Goal: Task Accomplishment & Management: Use online tool/utility

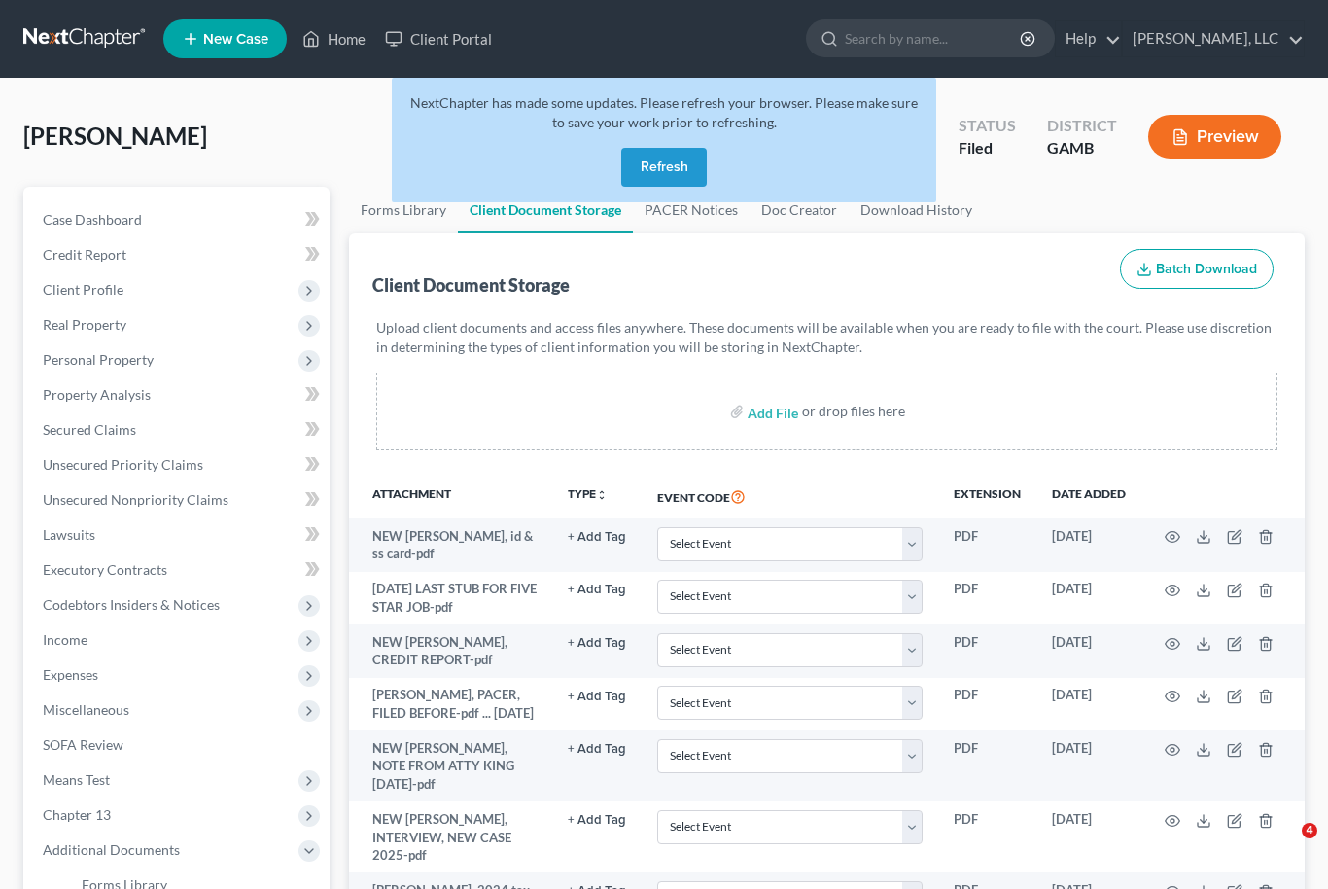
select select "12"
select select "22"
select select "6"
click at [324, 47] on link "Home" at bounding box center [334, 38] width 83 height 35
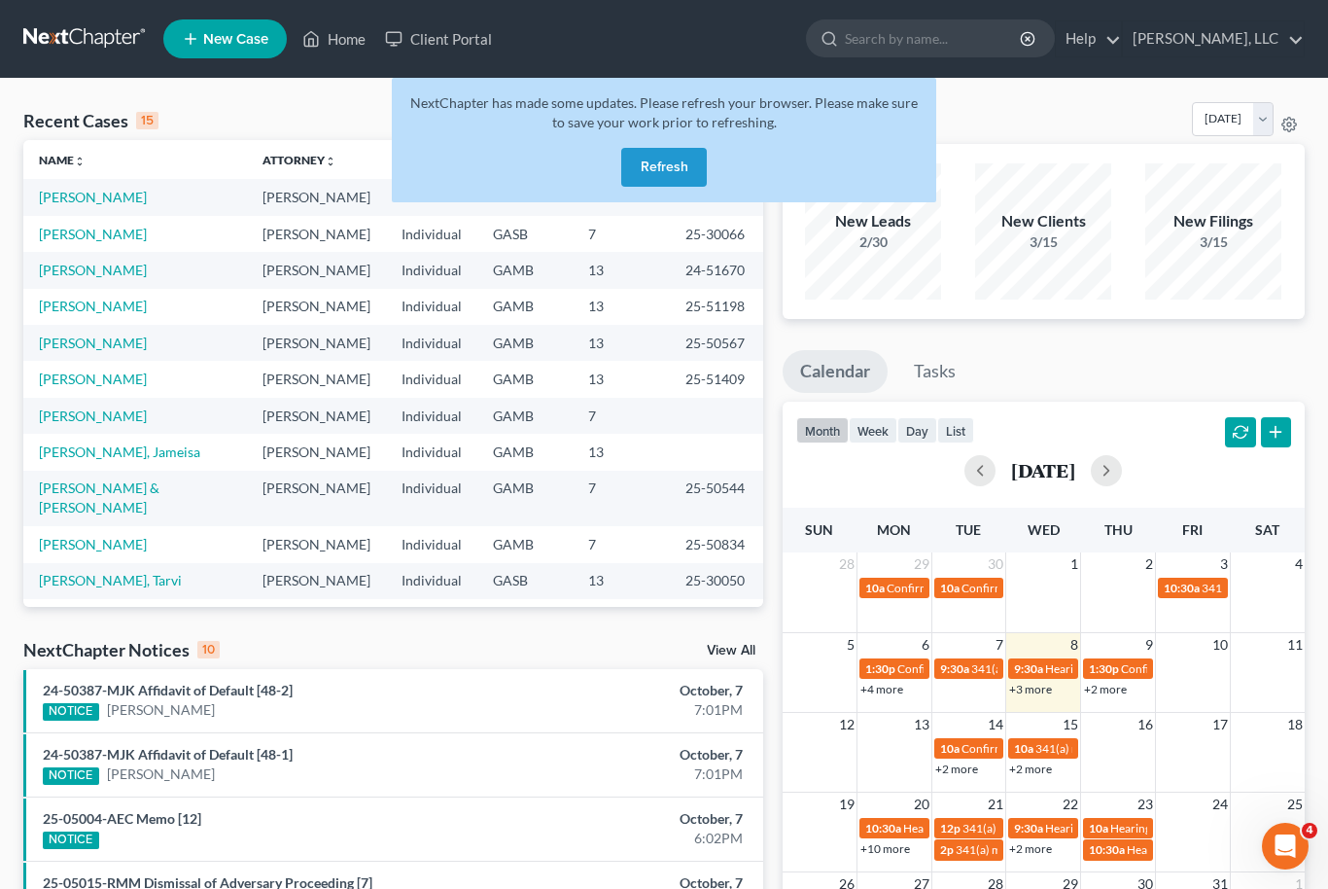
click at [680, 179] on button "Refresh" at bounding box center [664, 167] width 86 height 39
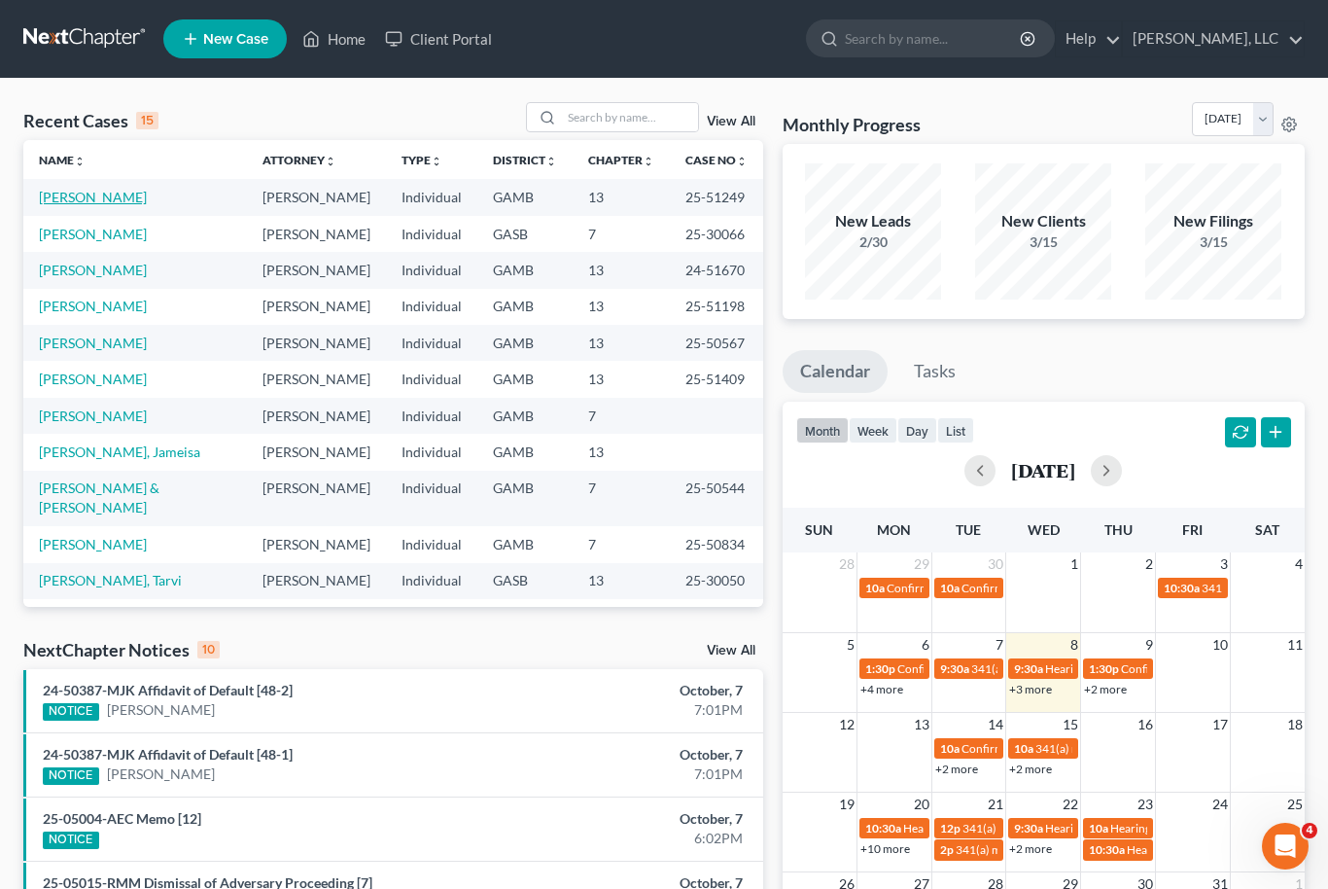
click at [80, 193] on link "[PERSON_NAME]" at bounding box center [93, 197] width 108 height 17
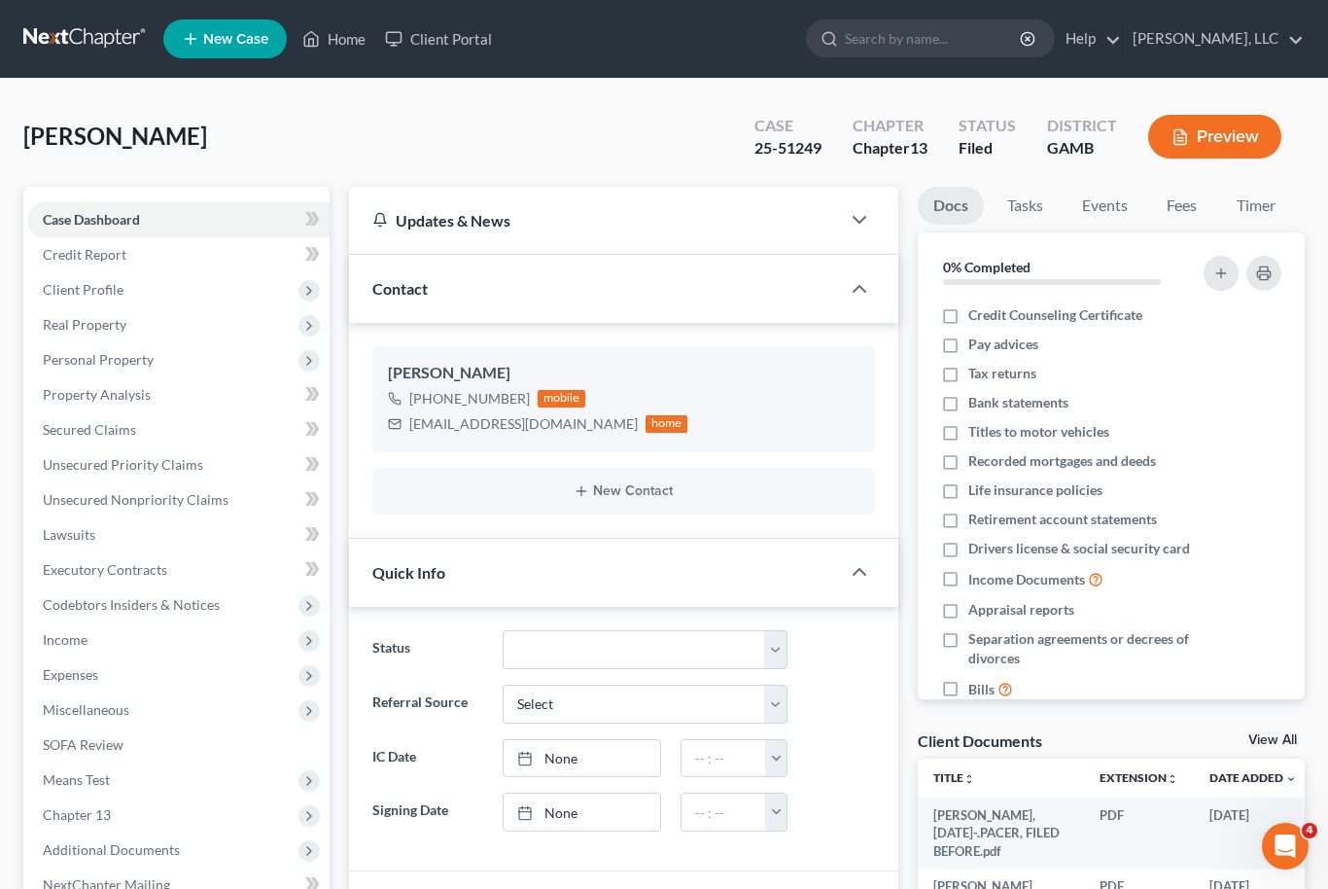
click at [1277, 741] on link "View All" at bounding box center [1272, 740] width 49 height 14
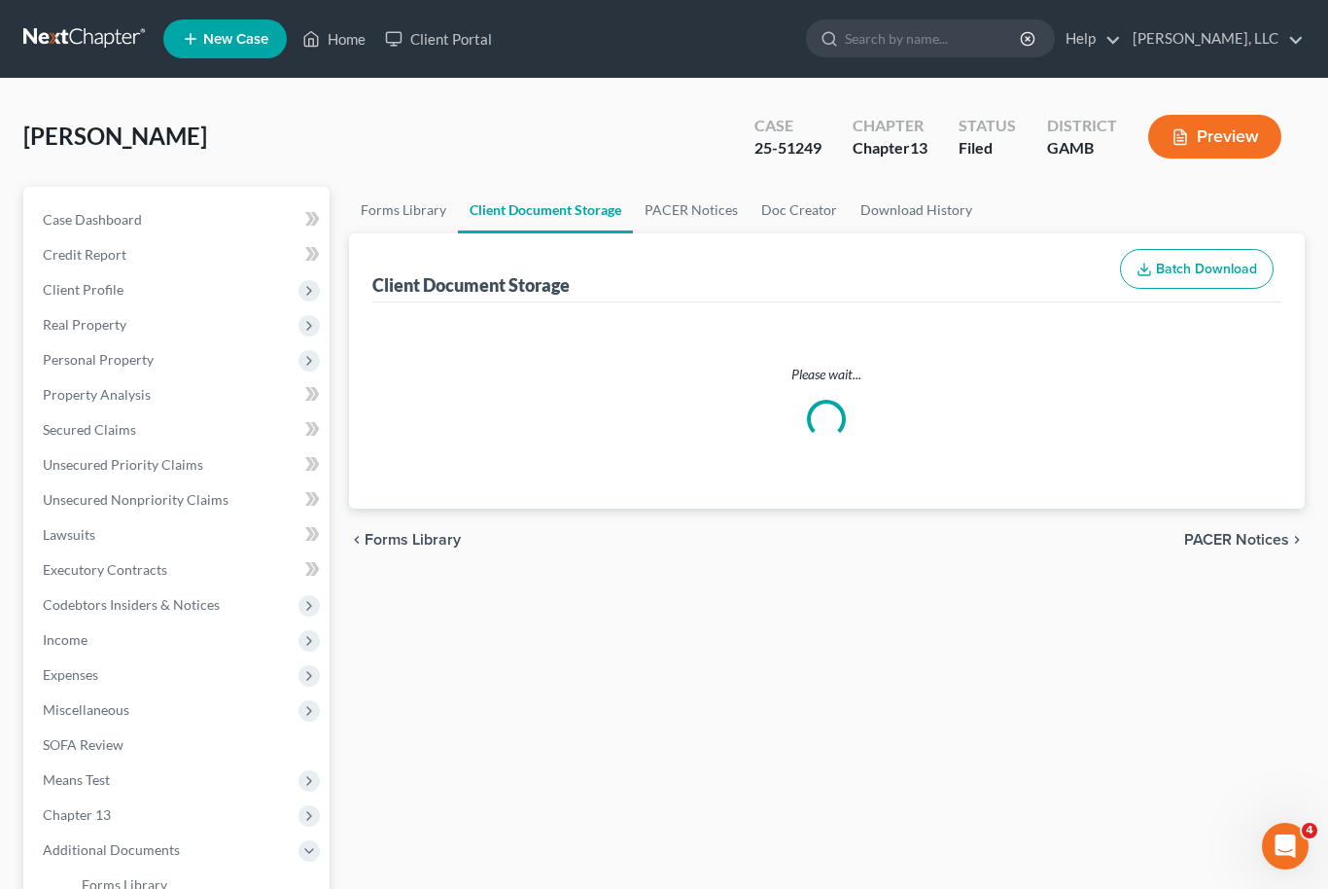
select select "12"
select select "22"
select select "6"
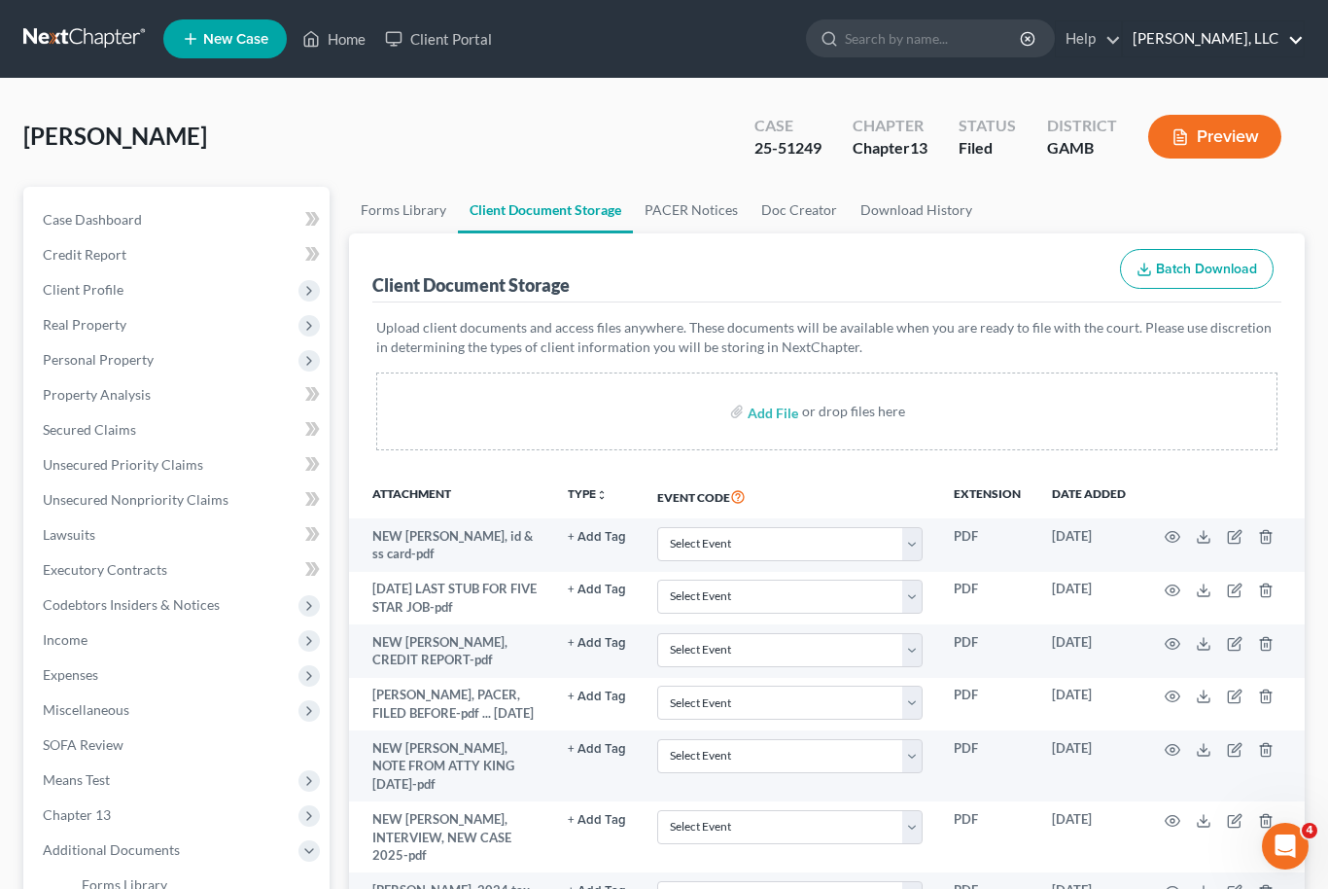
click at [1180, 21] on link "[PERSON_NAME], LLC" at bounding box center [1213, 38] width 181 height 35
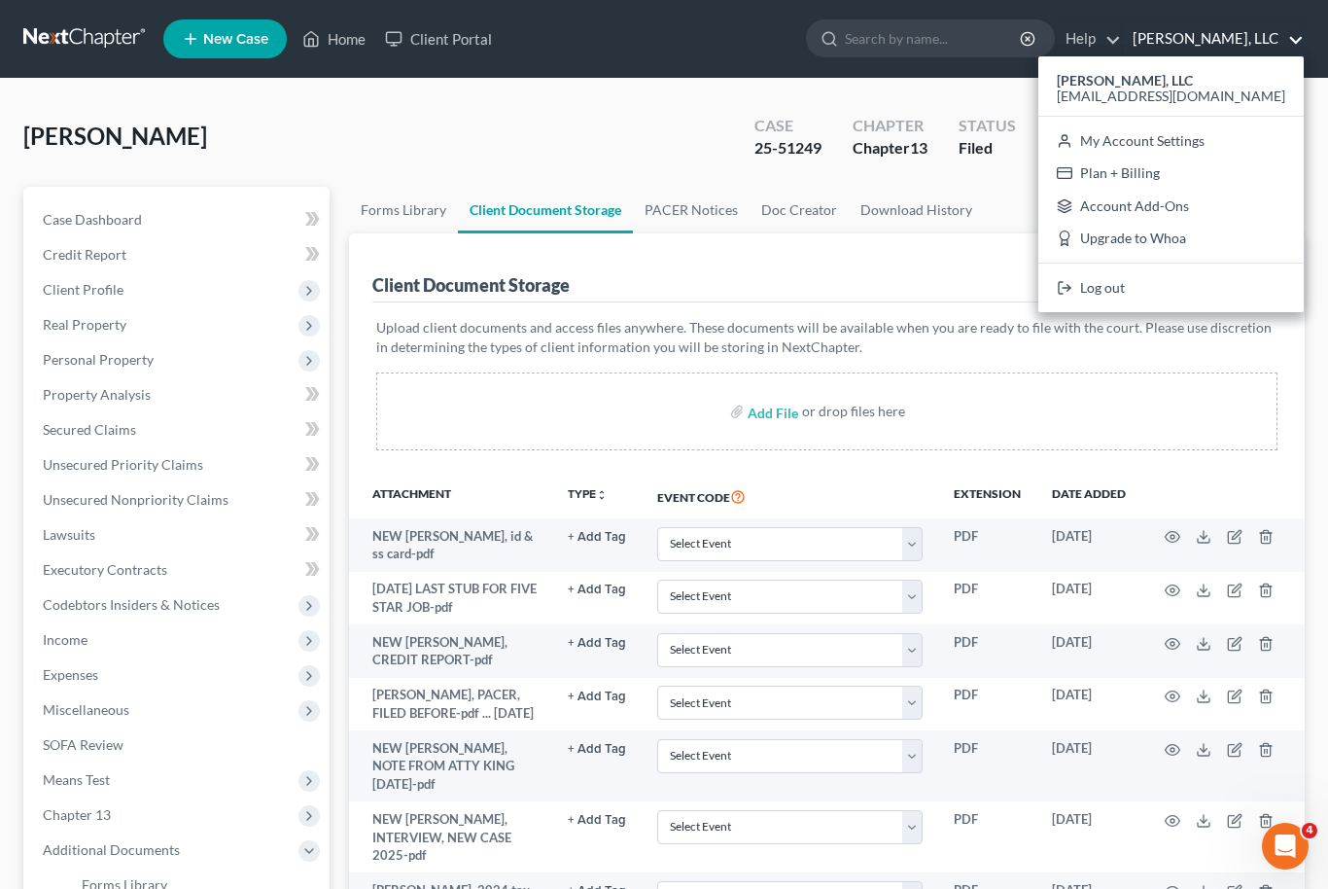
click at [770, 45] on ul "New Case Home Client Portal - No Result - See all results Or Press Enter... Hel…" at bounding box center [733, 39] width 1141 height 51
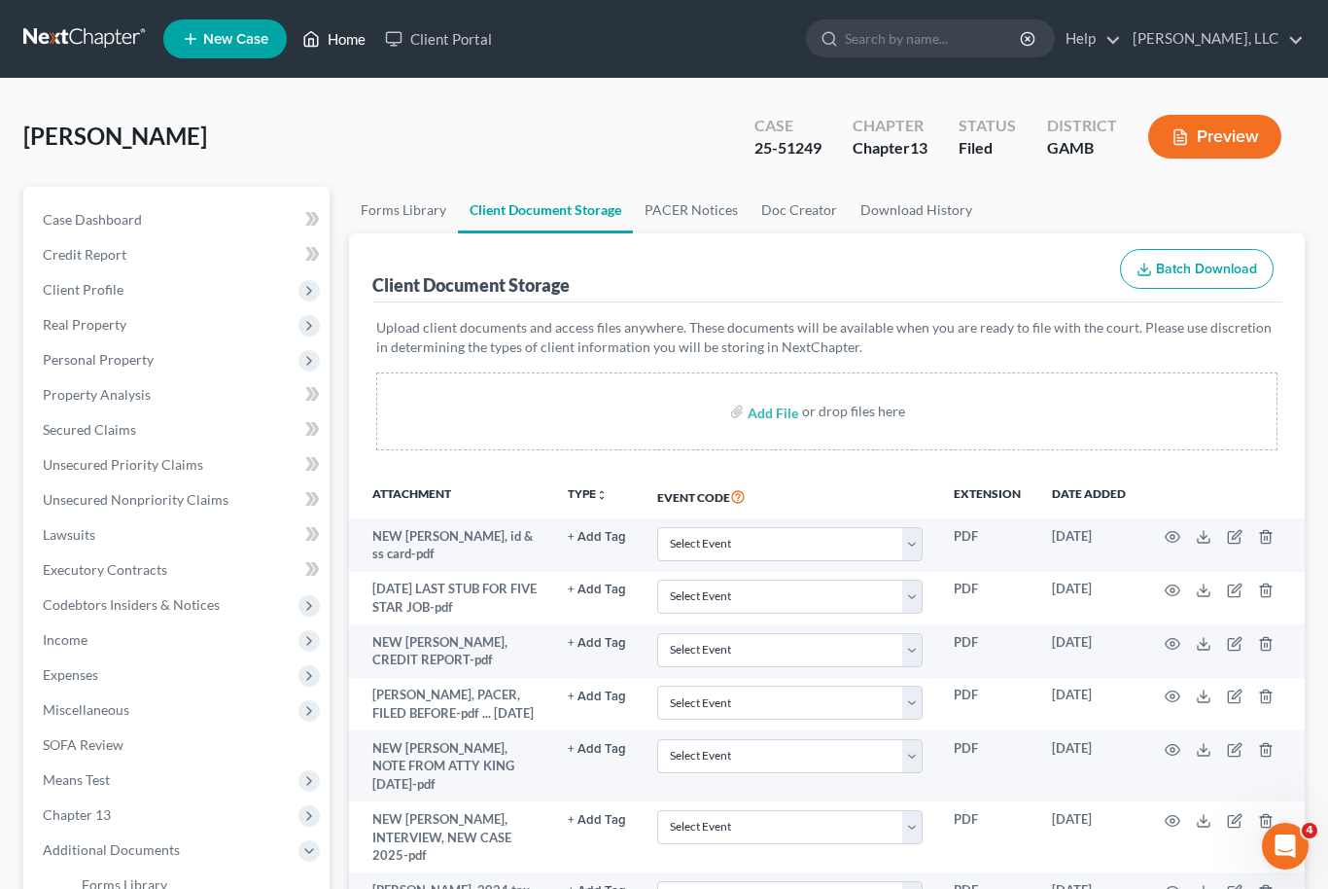
click at [341, 24] on link "Home" at bounding box center [334, 38] width 83 height 35
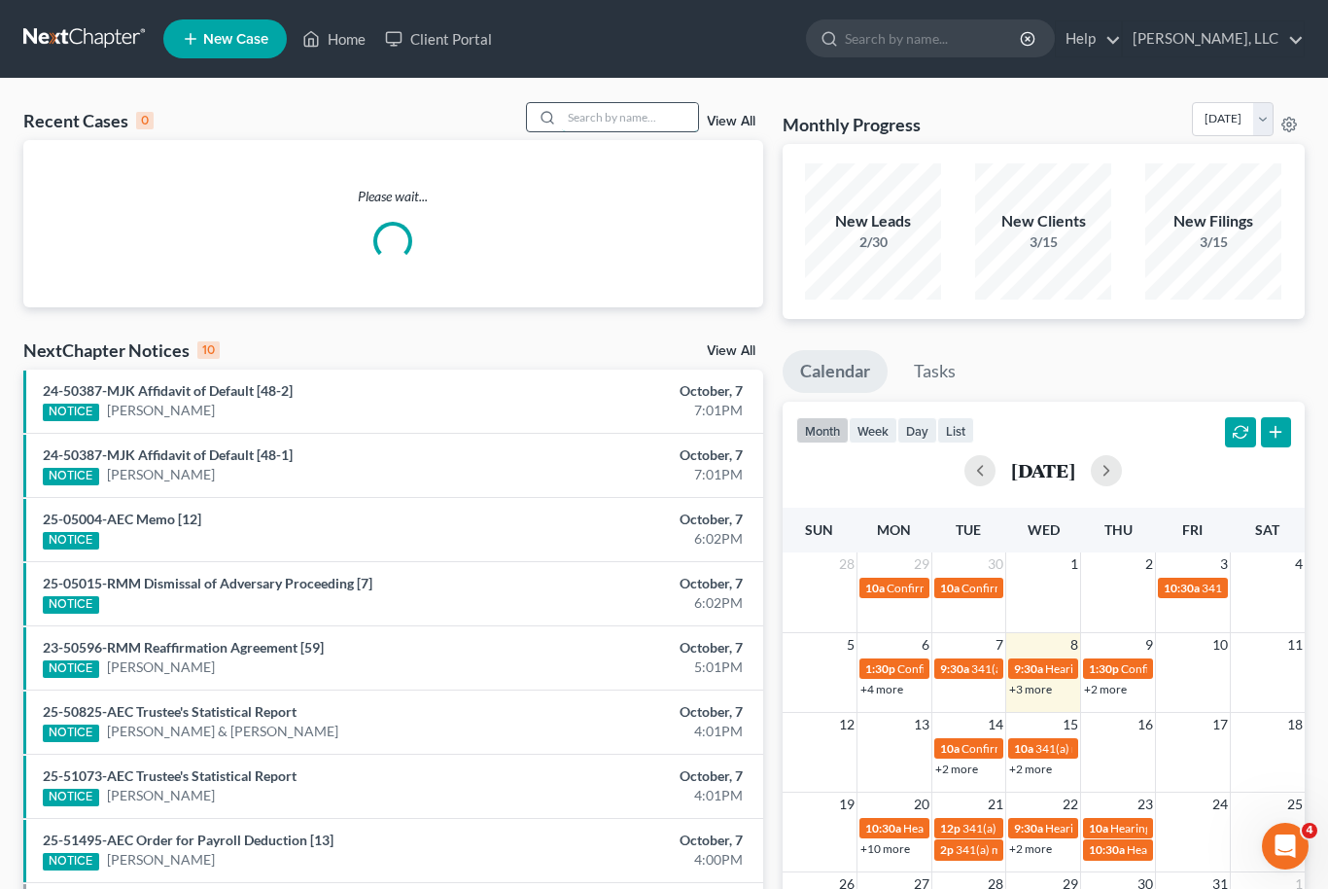
click at [629, 128] on input "search" at bounding box center [630, 117] width 136 height 28
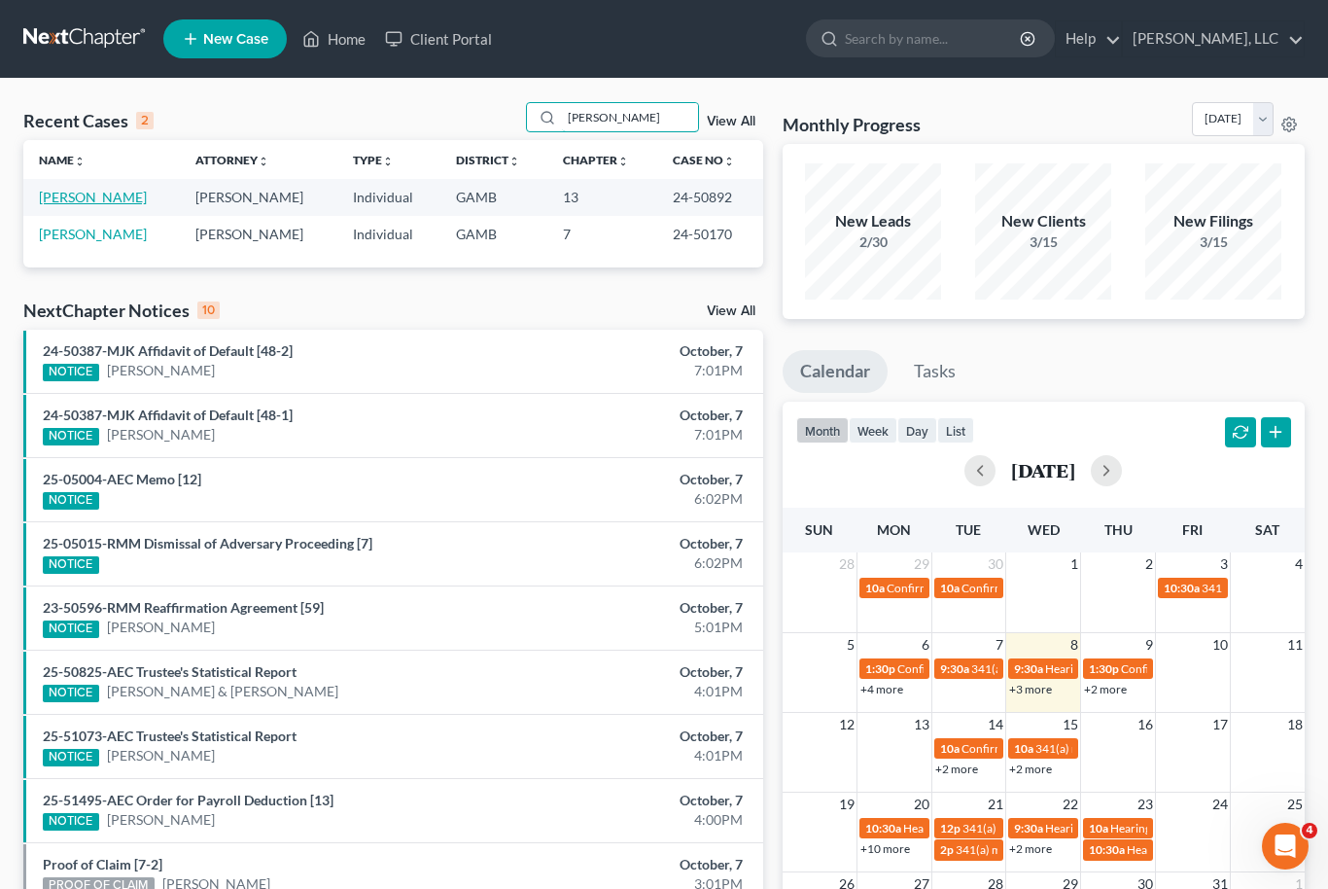
type input "Patrick"
click at [63, 192] on link "Ingram, Patrick" at bounding box center [93, 197] width 108 height 17
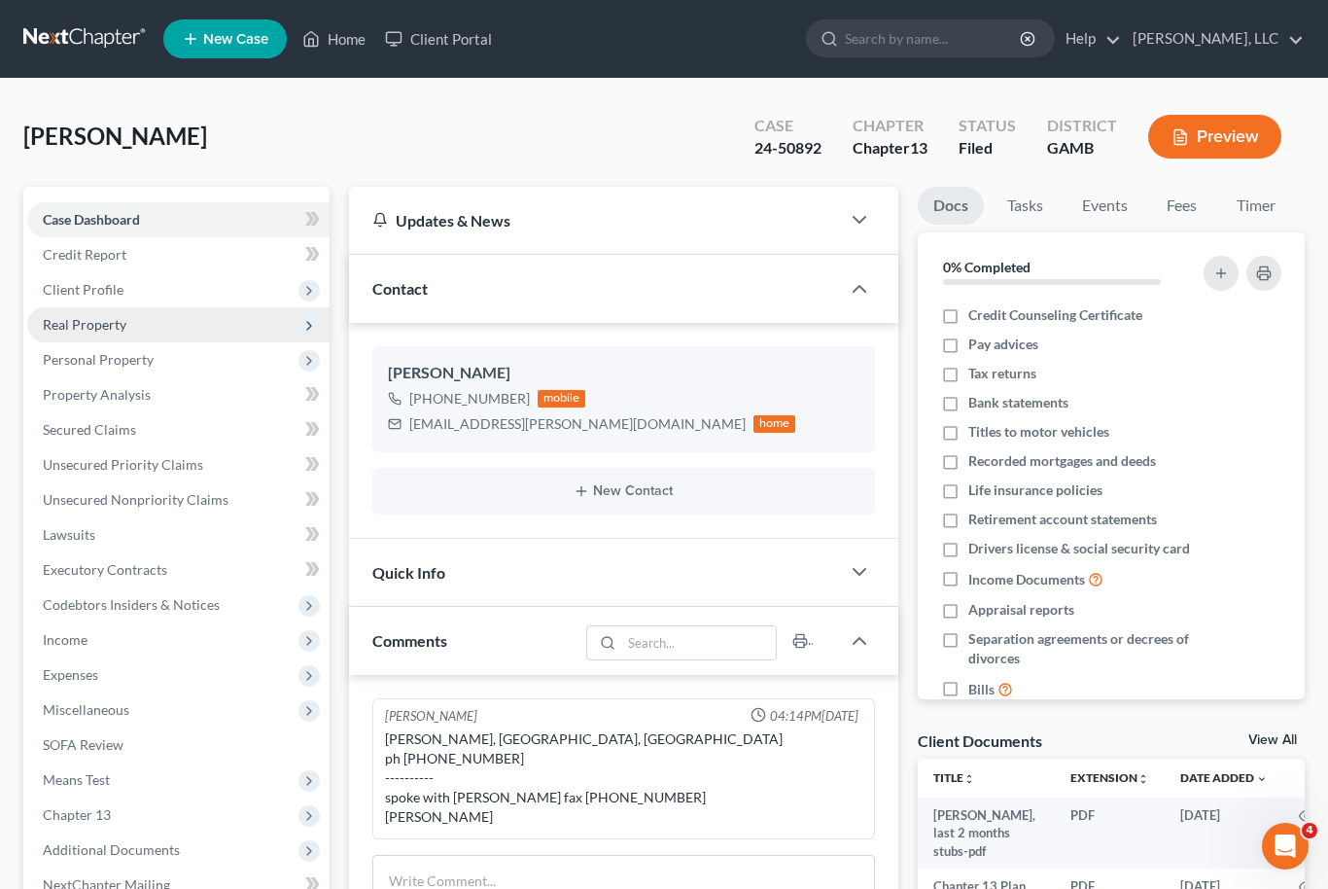
click at [57, 332] on span "Real Property" at bounding box center [178, 324] width 302 height 35
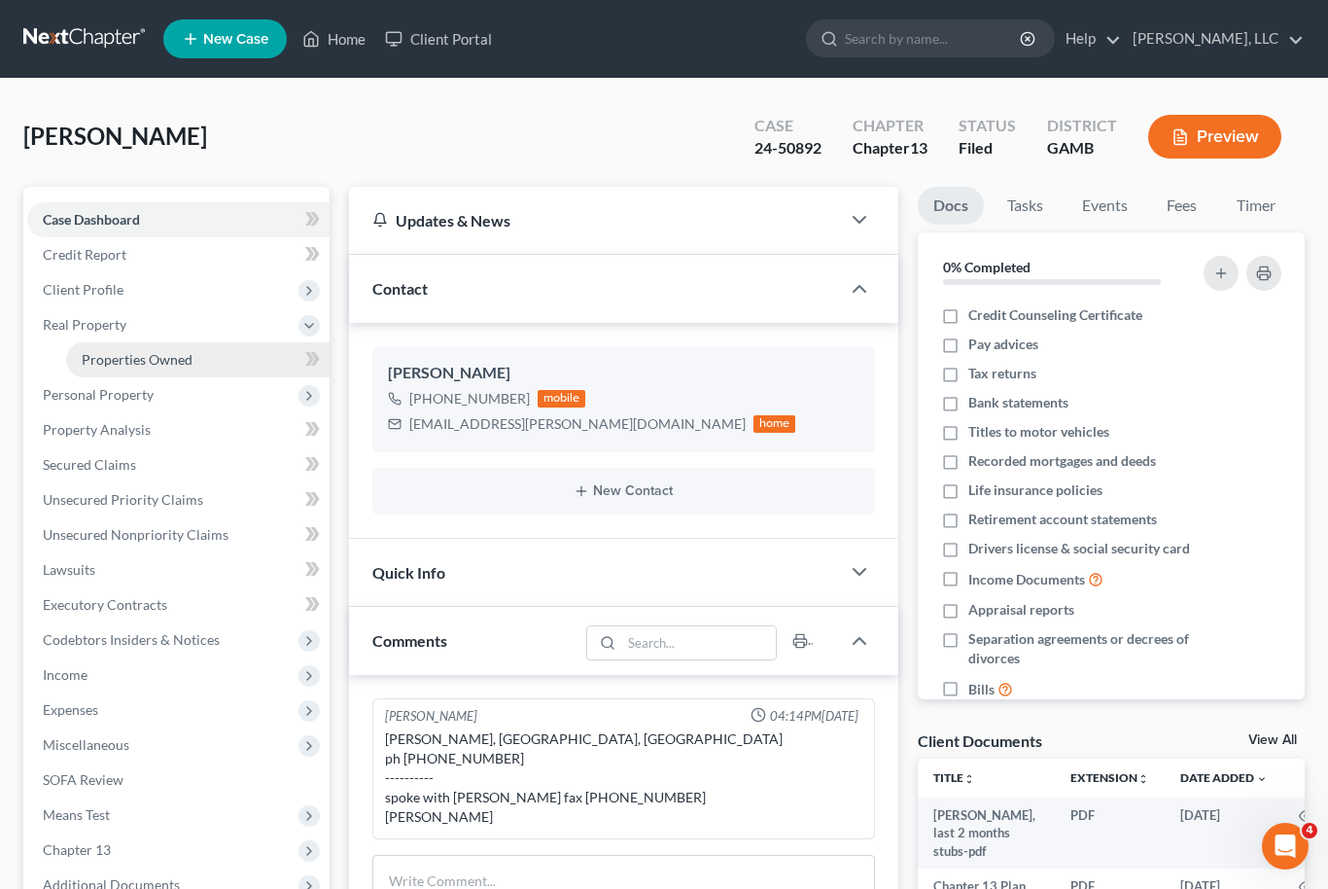
click at [87, 367] on link "Properties Owned" at bounding box center [197, 359] width 263 height 35
